Goal: Task Accomplishment & Management: Manage account settings

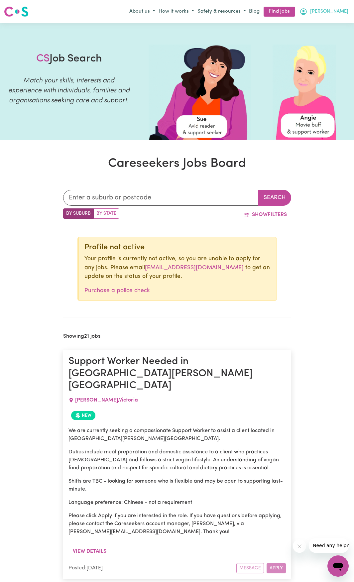
click at [340, 13] on span "[PERSON_NAME]" at bounding box center [329, 11] width 38 height 7
click at [322, 36] on link "My Dashboard" at bounding box center [323, 37] width 53 height 13
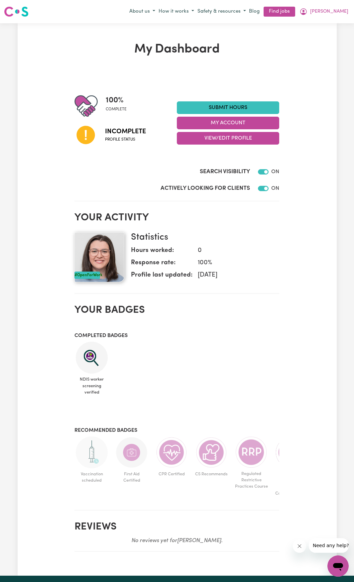
click at [114, 139] on span "Profile status" at bounding box center [125, 140] width 41 height 6
click at [223, 126] on button "My Account" at bounding box center [228, 123] width 102 height 13
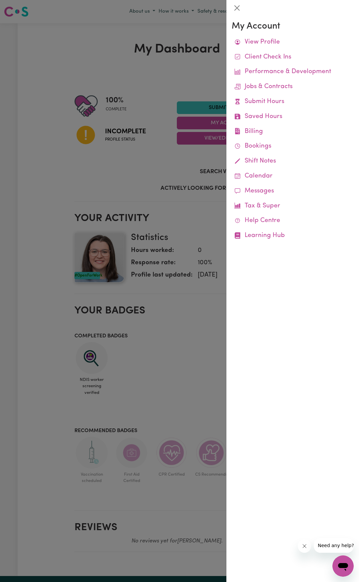
click at [181, 266] on div at bounding box center [179, 291] width 359 height 582
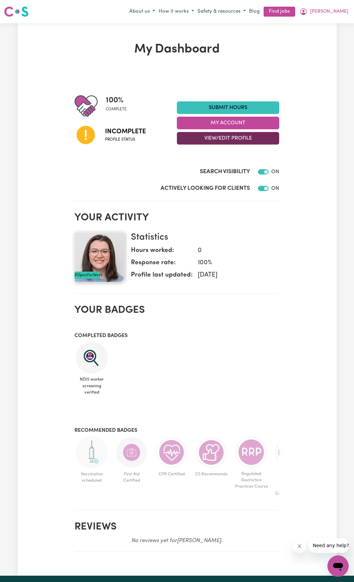
click at [228, 139] on button "View/Edit Profile" at bounding box center [228, 138] width 102 height 13
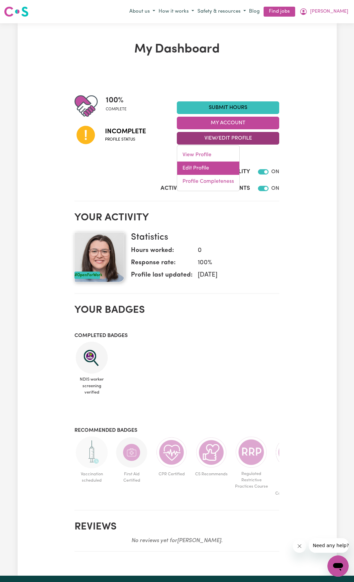
click at [196, 169] on link "Edit Profile" at bounding box center [208, 167] width 62 height 13
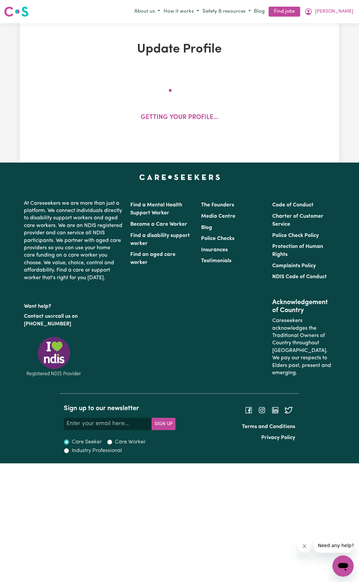
select select "[DEMOGRAPHIC_DATA]"
select select "[DEMOGRAPHIC_DATA] Citizen"
select select "Studying a healthcare related degree or qualification"
